Goal: Complete application form

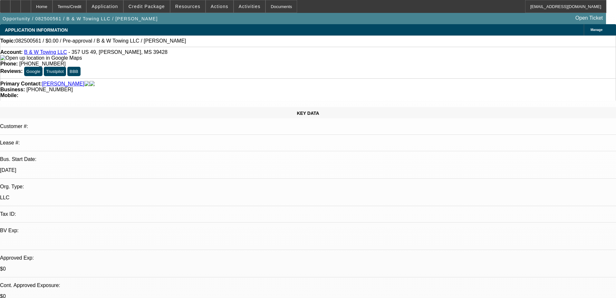
select select "0"
select select "2"
select select "0.1"
select select "4"
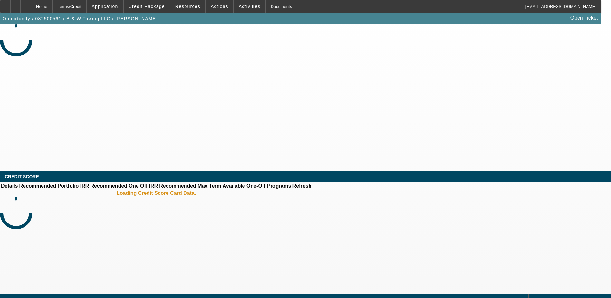
select select "0"
select select "2"
select select "0.1"
select select "4"
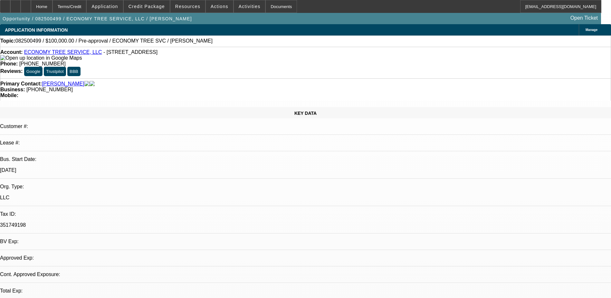
select select "0"
select select "2"
select select "0.1"
select select "4"
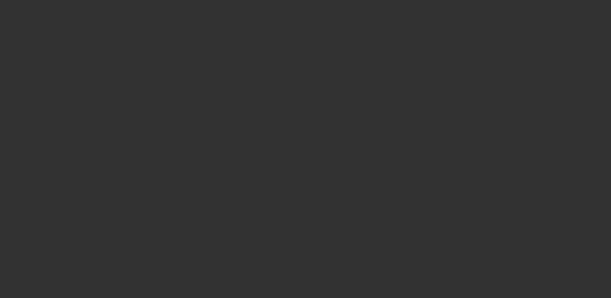
select select "0"
select select "2"
select select "0.1"
select select "4"
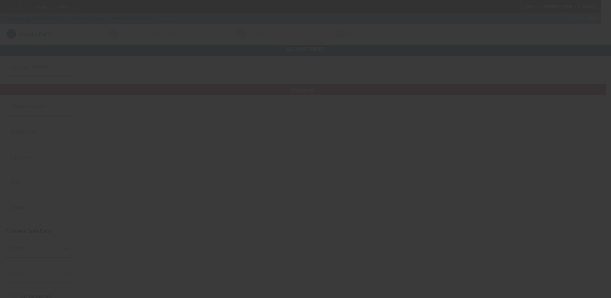
type input "ALO-Sop Towing"
type input "[STREET_ADDRESS][PERSON_NAME]"
type input "75115"
type input "Desoto"
type input "[PHONE_NUMBER]"
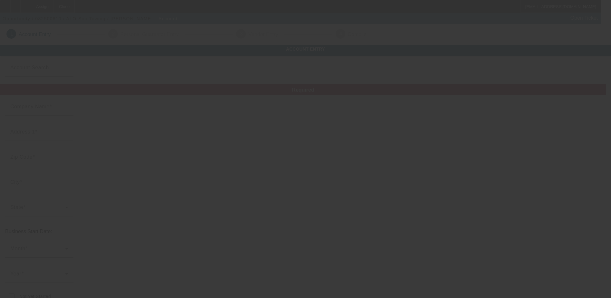
type input "[EMAIL_ADDRESS][DOMAIN_NAME]"
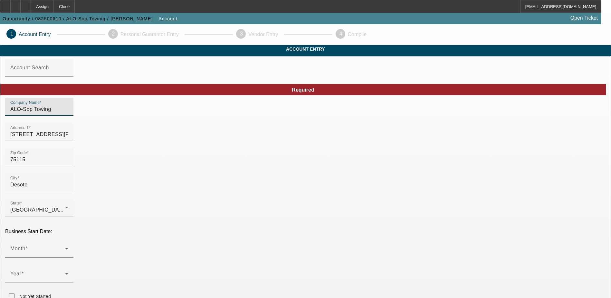
drag, startPoint x: 168, startPoint y: 117, endPoint x: 120, endPoint y: 113, distance: 47.5
click at [120, 113] on div "Company Name ALO-Sop Towing" at bounding box center [305, 110] width 600 height 25
type input "214 Fast Tow LLC"
click at [65, 247] on span at bounding box center [37, 251] width 55 height 8
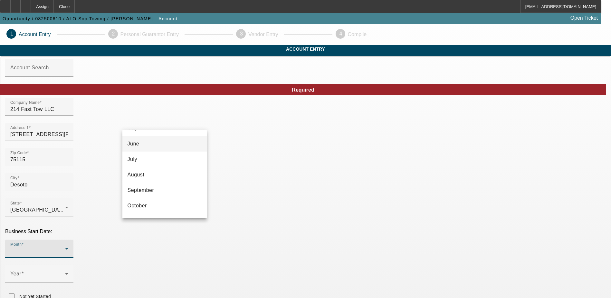
scroll to position [118, 0]
click at [153, 209] on mat-option "December" at bounding box center [164, 207] width 84 height 15
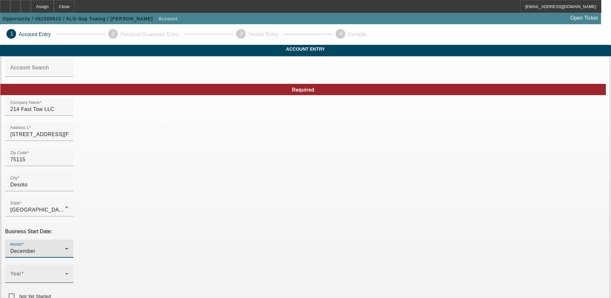
click at [65, 272] on span at bounding box center [37, 276] width 55 height 8
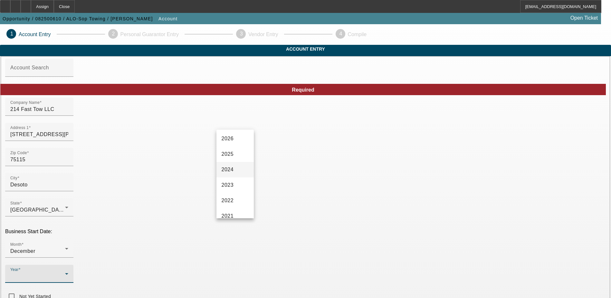
scroll to position [64, 0]
click at [239, 168] on mat-option "2022" at bounding box center [234, 167] width 37 height 15
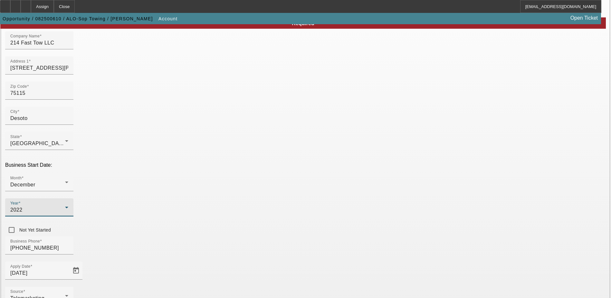
scroll to position [97, 0]
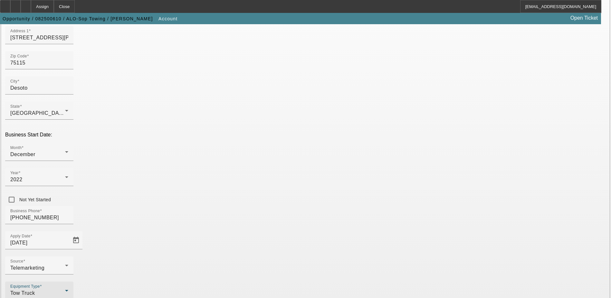
click at [65, 289] on div "Tow Truck" at bounding box center [37, 293] width 55 height 8
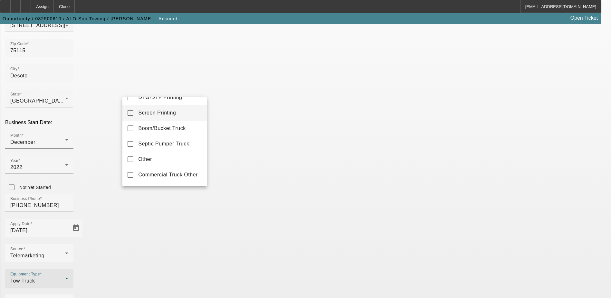
scroll to position [87, 0]
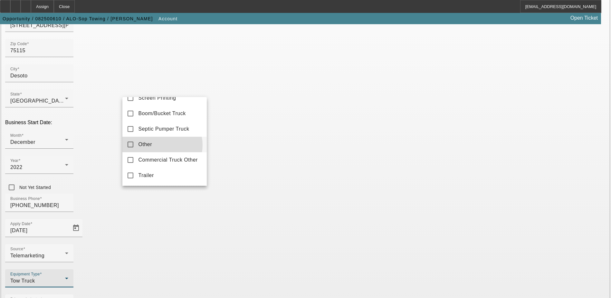
click at [159, 148] on mat-option "Other" at bounding box center [164, 144] width 84 height 15
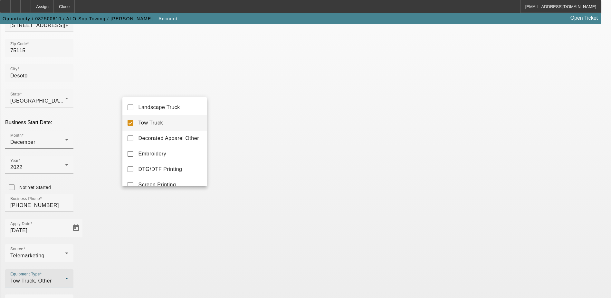
click at [132, 122] on mat-pseudo-checkbox at bounding box center [131, 123] width 6 height 6
click at [145, 225] on div at bounding box center [305, 149] width 611 height 298
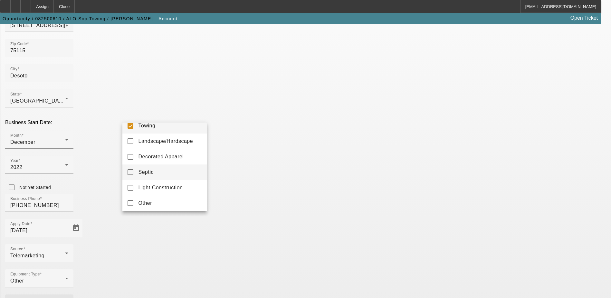
scroll to position [9, 0]
click at [157, 203] on mat-option "Other" at bounding box center [164, 200] width 84 height 15
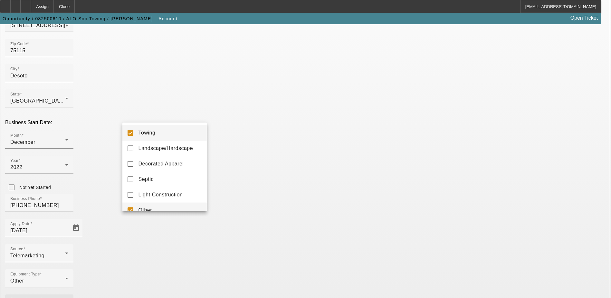
click at [157, 134] on mat-option "Towing" at bounding box center [164, 132] width 84 height 15
click at [236, 211] on div at bounding box center [305, 149] width 611 height 298
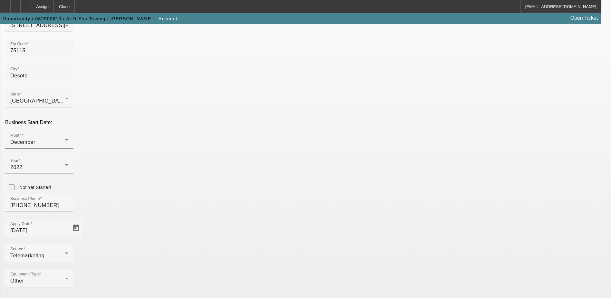
click at [68, 294] on div "Primary Industry Other" at bounding box center [39, 303] width 58 height 18
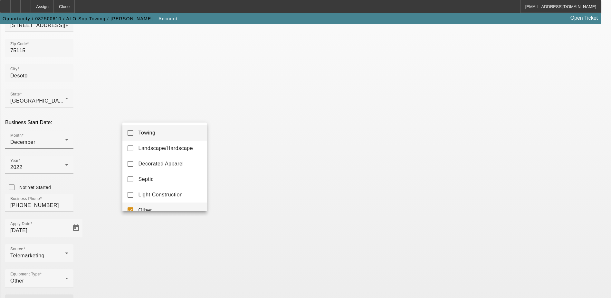
click at [170, 136] on mat-option "Towing" at bounding box center [164, 132] width 84 height 15
click at [162, 204] on mat-option "Other" at bounding box center [164, 209] width 84 height 15
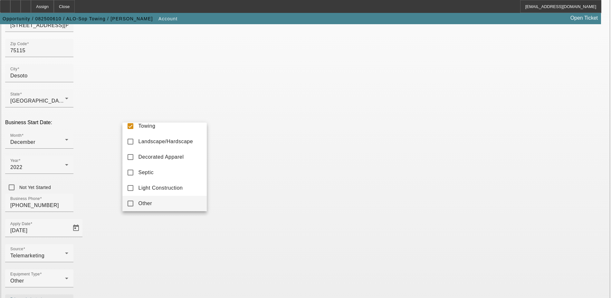
click at [257, 203] on div at bounding box center [305, 149] width 611 height 298
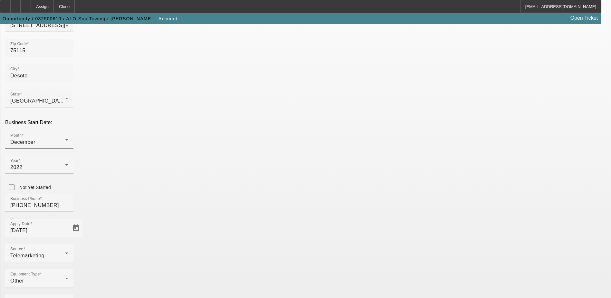
type input "32087602978"
drag, startPoint x: 448, startPoint y: 170, endPoint x: 394, endPoint y: 170, distance: 53.5
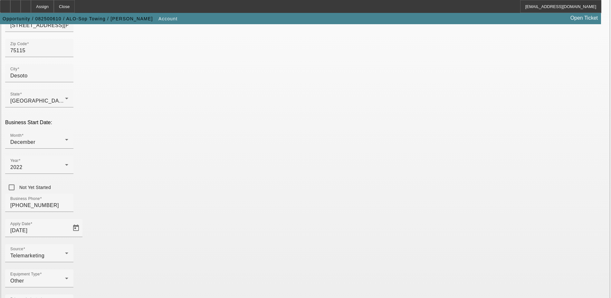
type input "000000000"
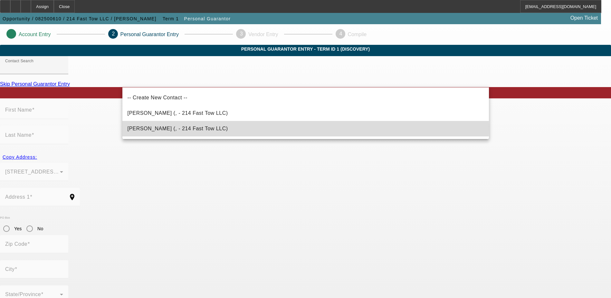
click at [220, 127] on mat-option "[PERSON_NAME] (, - 214 Fast Tow LLC)" at bounding box center [305, 128] width 366 height 15
type input "[PERSON_NAME] (, - 214 Fast Tow LLC)"
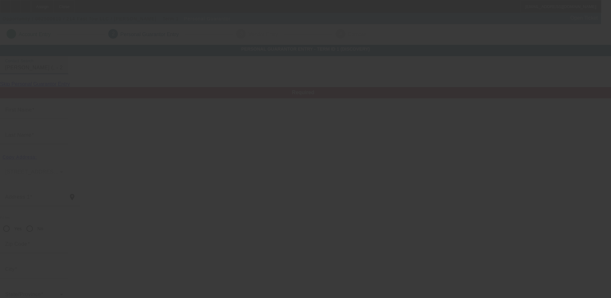
type input "[PERSON_NAME]"
radio input "true"
type input "[PHONE_NUMBER]"
type input "[EMAIL_ADDRESS][DOMAIN_NAME]"
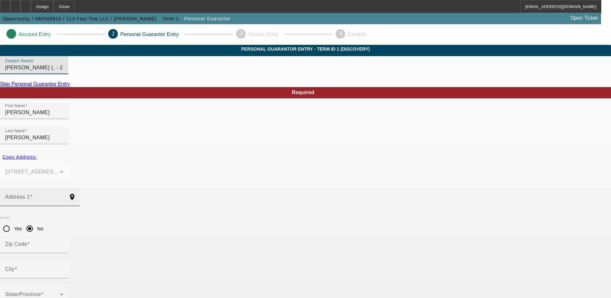
scroll to position [17, 0]
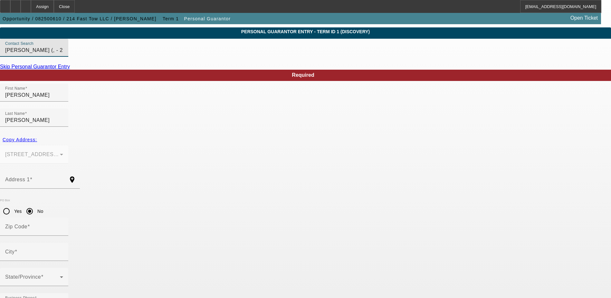
type input "467-08-6792"
click at [37, 137] on span "Copy Address:" at bounding box center [20, 139] width 34 height 5
type input "[STREET_ADDRESS][PERSON_NAME]"
radio input "false"
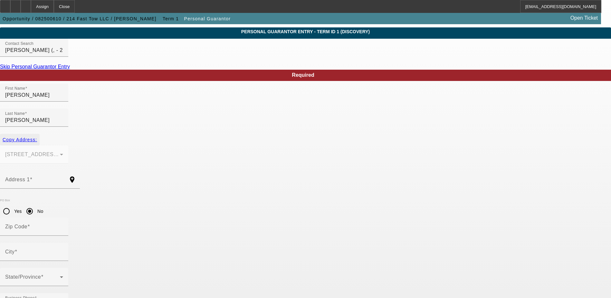
type input "75115"
type input "Desoto"
type input "100"
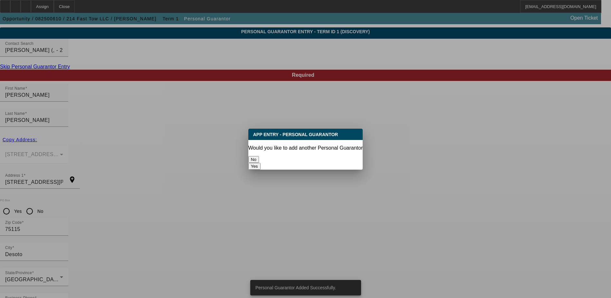
scroll to position [0, 0]
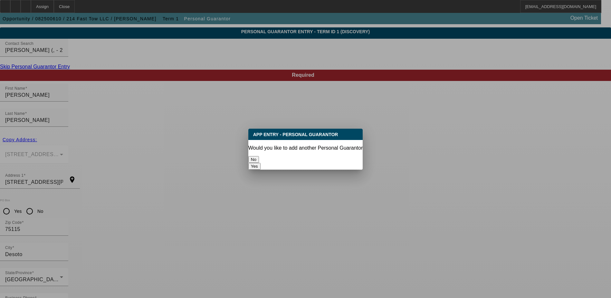
click at [259, 156] on button "No" at bounding box center [253, 159] width 11 height 7
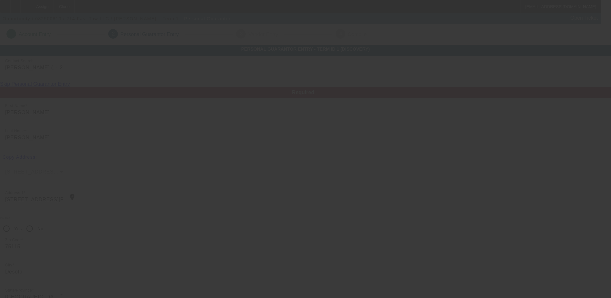
scroll to position [17, 0]
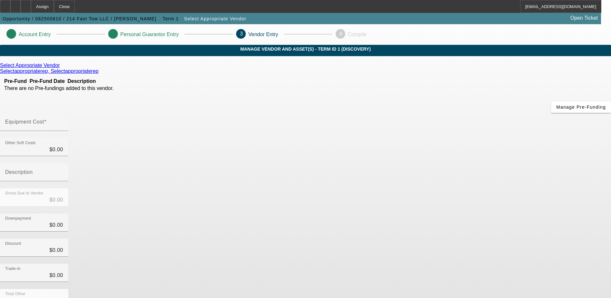
click at [61, 68] on icon at bounding box center [61, 64] width 0 height 5
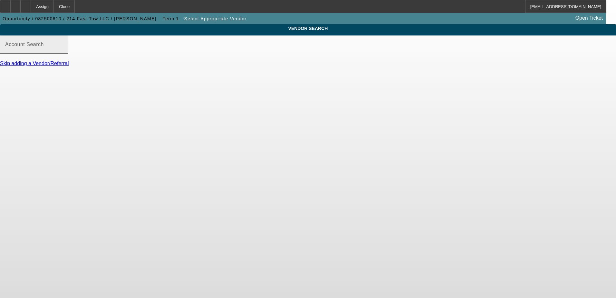
click at [63, 51] on input "Account Search" at bounding box center [34, 47] width 58 height 8
type input "channel part"
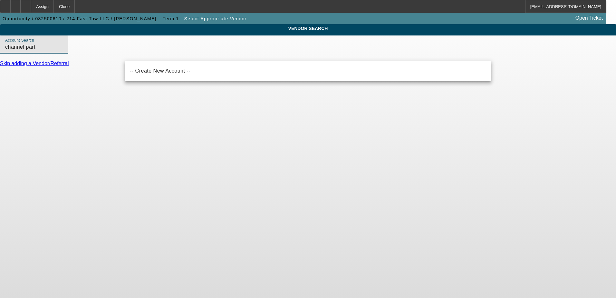
drag, startPoint x: 168, startPoint y: 56, endPoint x: 103, endPoint y: 55, distance: 64.7
click at [103, 55] on div "VENDOR SEARCH Account Search channel part Skip adding a Vendor/Referral" at bounding box center [308, 48] width 616 height 48
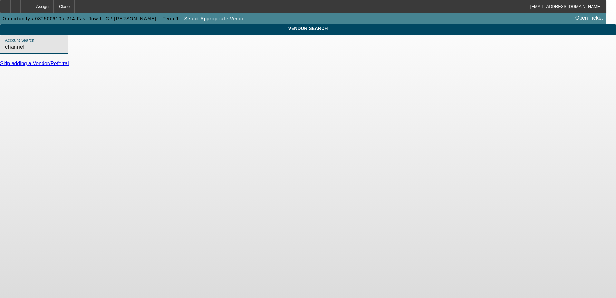
type input "channel"
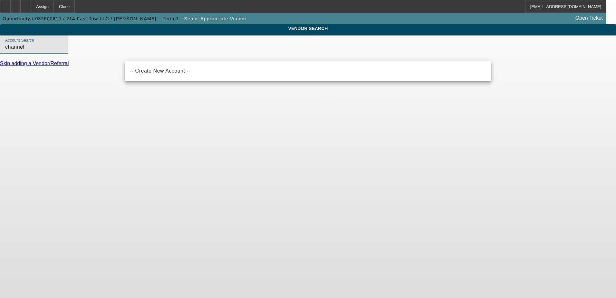
drag, startPoint x: 127, startPoint y: 57, endPoint x: 114, endPoint y: 58, distance: 12.9
click at [114, 58] on div "VENDOR SEARCH Account Search channel Skip adding a Vendor/Referral" at bounding box center [308, 48] width 616 height 48
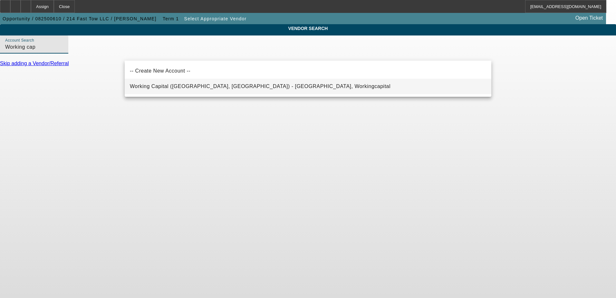
click at [215, 88] on span "Working Capital ([GEOGRAPHIC_DATA], [GEOGRAPHIC_DATA]) - [GEOGRAPHIC_DATA], Wor…" at bounding box center [260, 85] width 260 height 5
type input "Working Capital ([GEOGRAPHIC_DATA], [GEOGRAPHIC_DATA]) - [GEOGRAPHIC_DATA], Wor…"
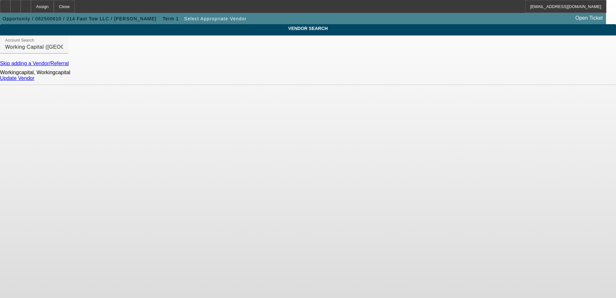
click at [34, 81] on link "Update Vendor" at bounding box center [17, 77] width 34 height 5
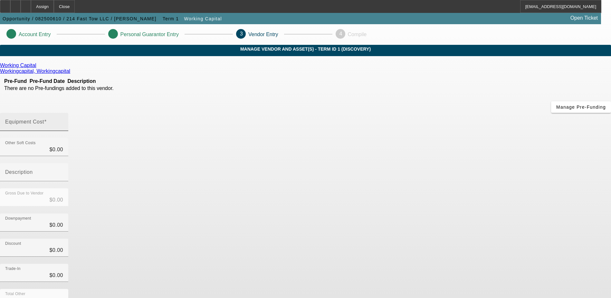
click at [63, 120] on input "Equipment Cost" at bounding box center [34, 124] width 58 height 8
type input "3"
type input "$3.00"
type input "35"
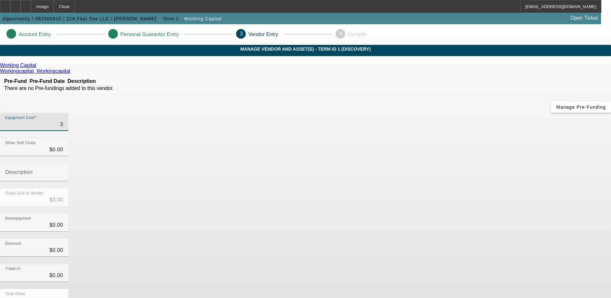
type input "$35.00"
type input "350"
type input "$350.00"
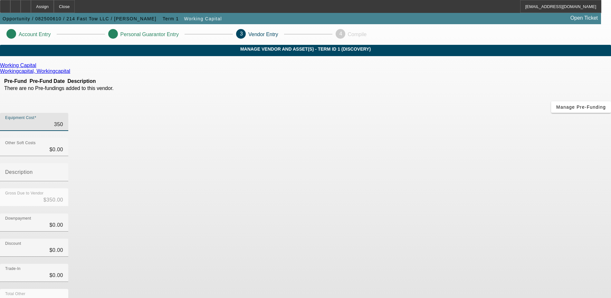
type input "3500"
type input "$3,500.00"
type input "35000"
type input "$35,000.00"
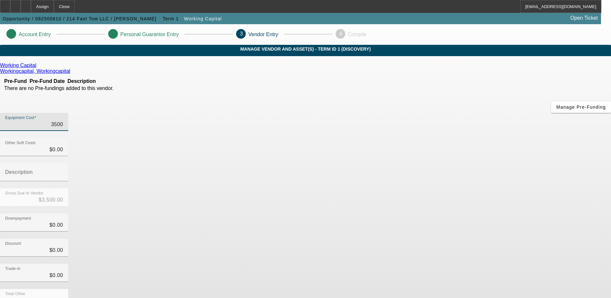
type input "$35,000.00"
click at [219, 187] on div "Working Capital Workingcapital, Workingcapital Pre-Fund Pre-Fund Date Descripti…" at bounding box center [305, 203] width 611 height 283
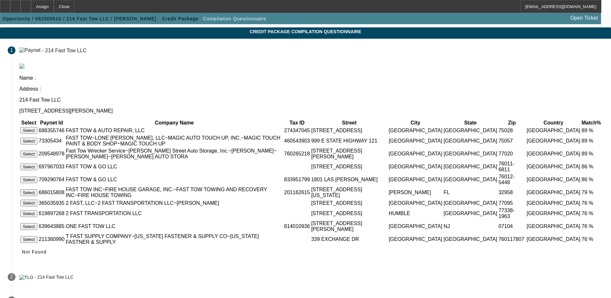
scroll to position [31, 0]
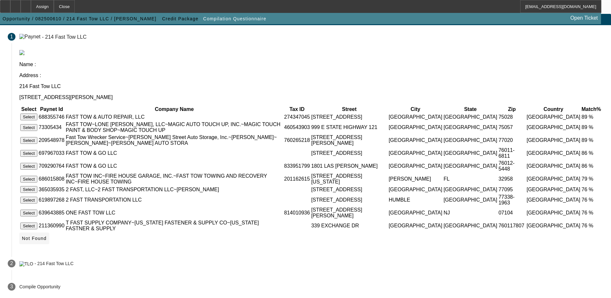
click at [47, 237] on span "Not Found" at bounding box center [34, 237] width 25 height 5
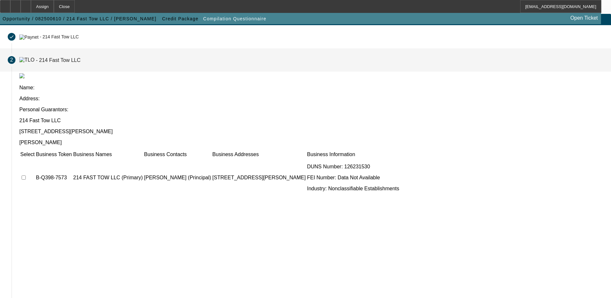
click at [26, 175] on input "checkbox" at bounding box center [24, 177] width 4 height 4
checkbox input "true"
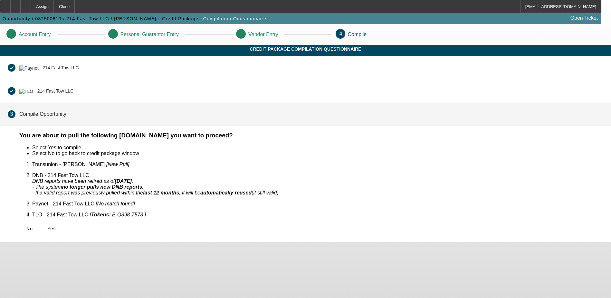
scroll to position [0, 0]
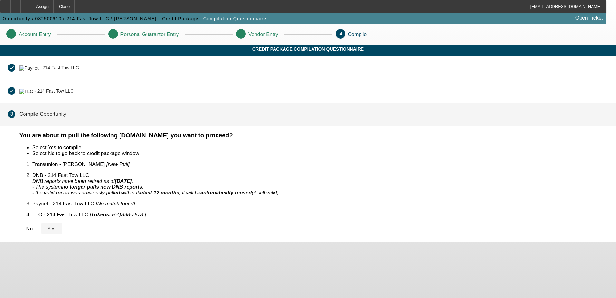
click at [56, 226] on span "Yes" at bounding box center [51, 228] width 9 height 5
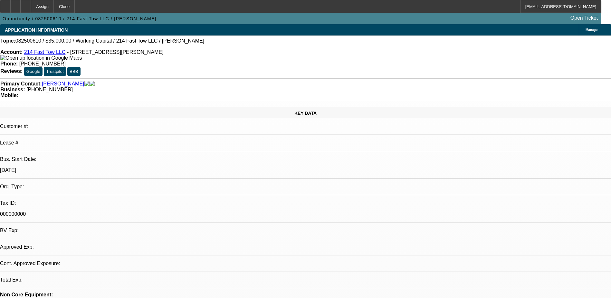
select select "0"
select select "2"
select select "0.1"
select select "4"
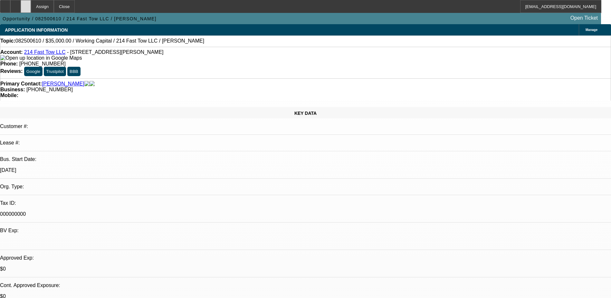
click at [26, 4] on icon at bounding box center [26, 4] width 0 height 0
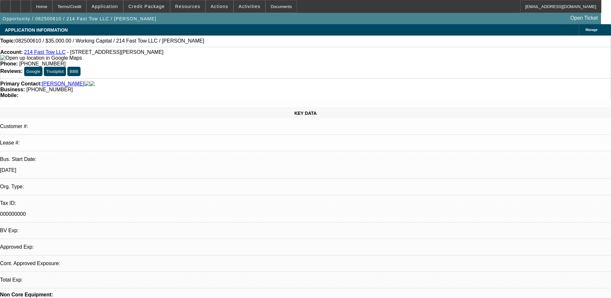
select select "0"
select select "2"
select select "0.1"
select select "4"
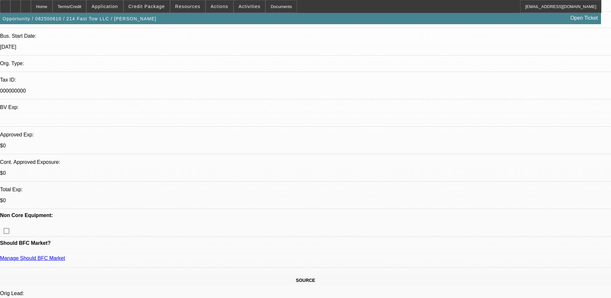
scroll to position [97, 0]
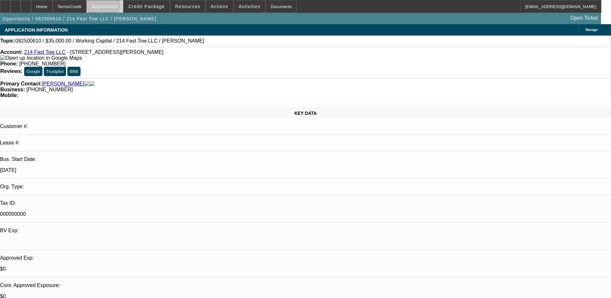
click at [118, 6] on span "Application" at bounding box center [104, 6] width 26 height 5
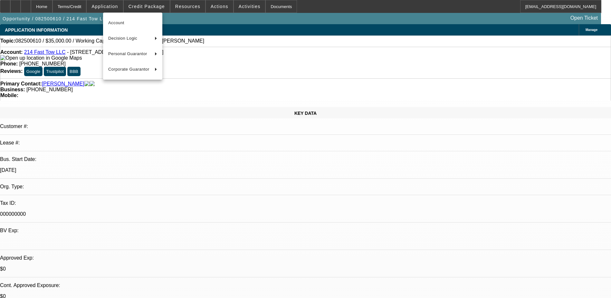
click at [143, 5] on div at bounding box center [305, 149] width 611 height 298
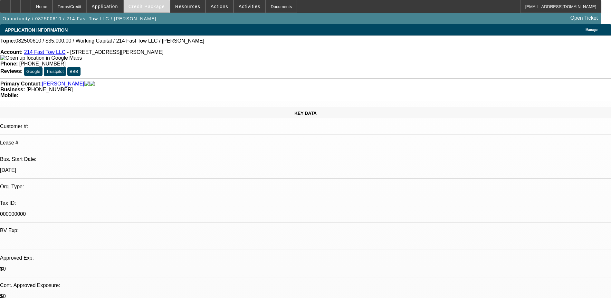
click at [155, 5] on span "Credit Package" at bounding box center [146, 6] width 36 height 5
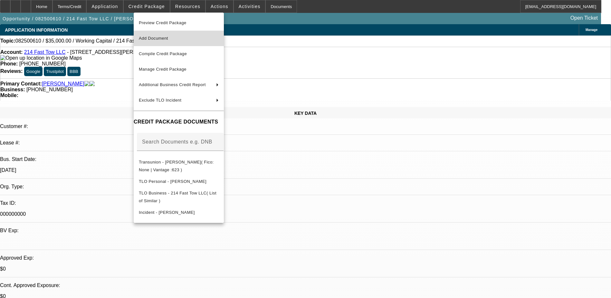
click at [165, 38] on span "Add Document" at bounding box center [153, 38] width 29 height 5
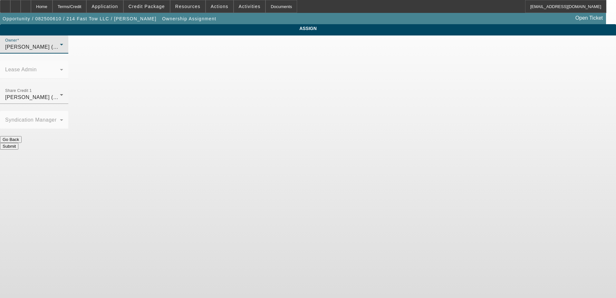
click at [67, 50] on span "Fredericks, Jack (Lvl 1)" at bounding box center [35, 46] width 61 height 5
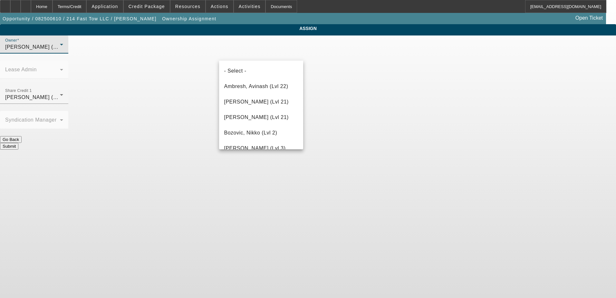
scroll to position [208, 0]
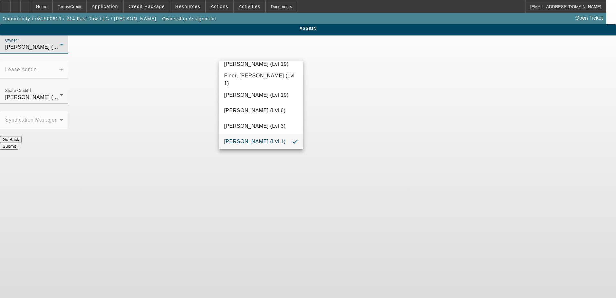
click at [333, 154] on div at bounding box center [308, 149] width 616 height 298
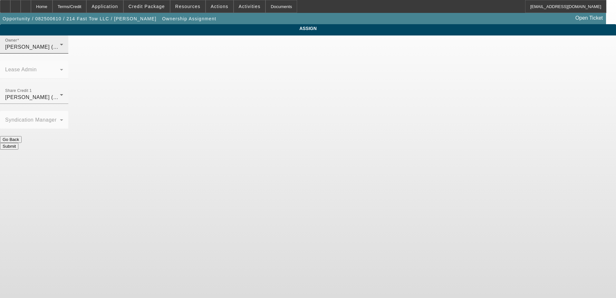
click at [60, 51] on div "Fredericks, Jack (Lvl 1)" at bounding box center [32, 47] width 55 height 8
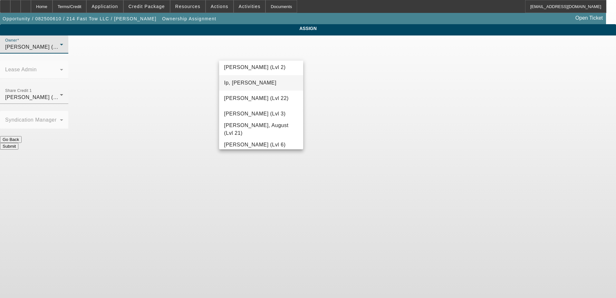
scroll to position [483, 0]
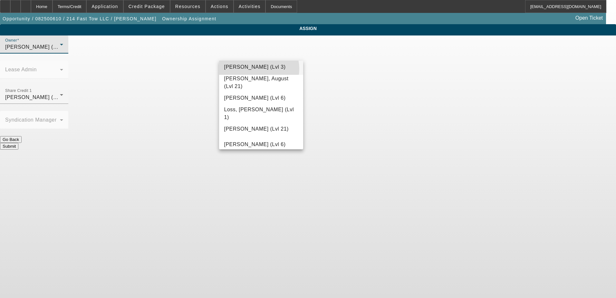
click at [258, 69] on span "Leach, Ethan (Lvl 3)" at bounding box center [254, 67] width 61 height 8
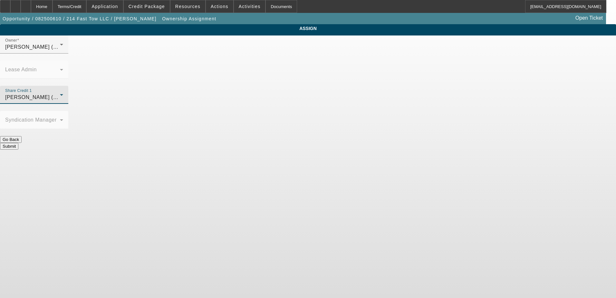
click at [67, 94] on span "Leach, Ethan (Lvl 3)" at bounding box center [35, 96] width 61 height 5
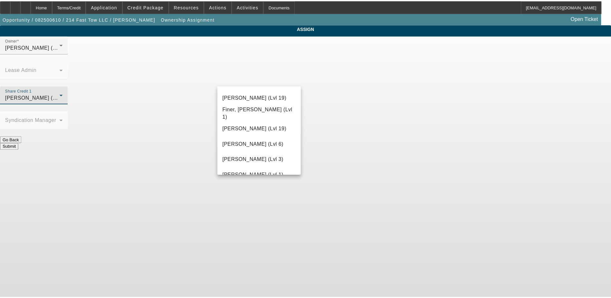
scroll to position [232, 0]
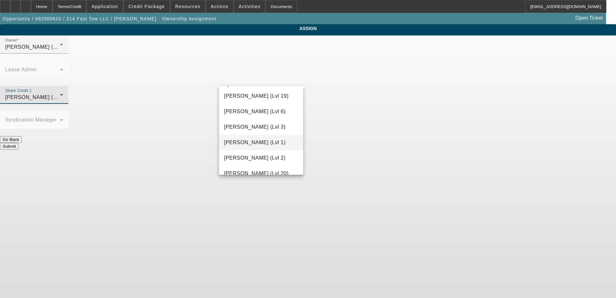
click at [257, 141] on span "Fredericks, Jack (Lvl 1)" at bounding box center [254, 142] width 61 height 8
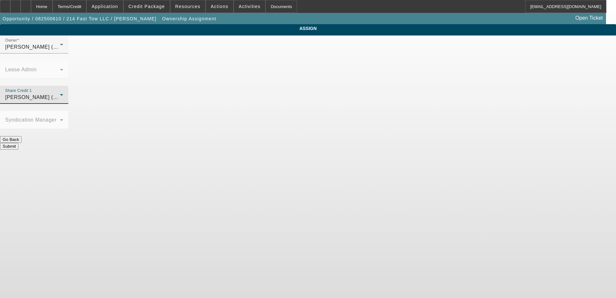
click at [18, 143] on button "Submit" at bounding box center [9, 146] width 18 height 7
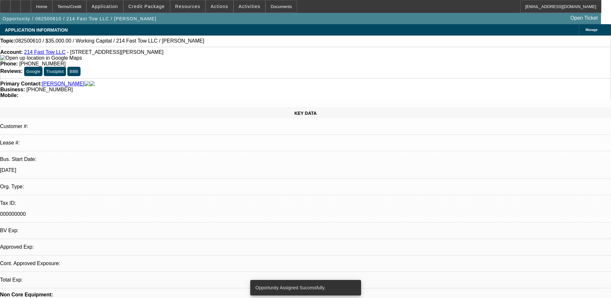
select select "0"
select select "2"
select select "0.1"
select select "4"
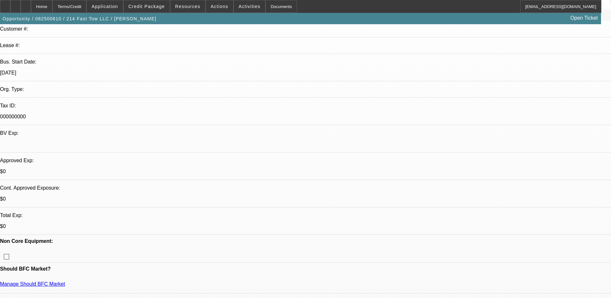
scroll to position [97, 0]
